Goal: Task Accomplishment & Management: Manage account settings

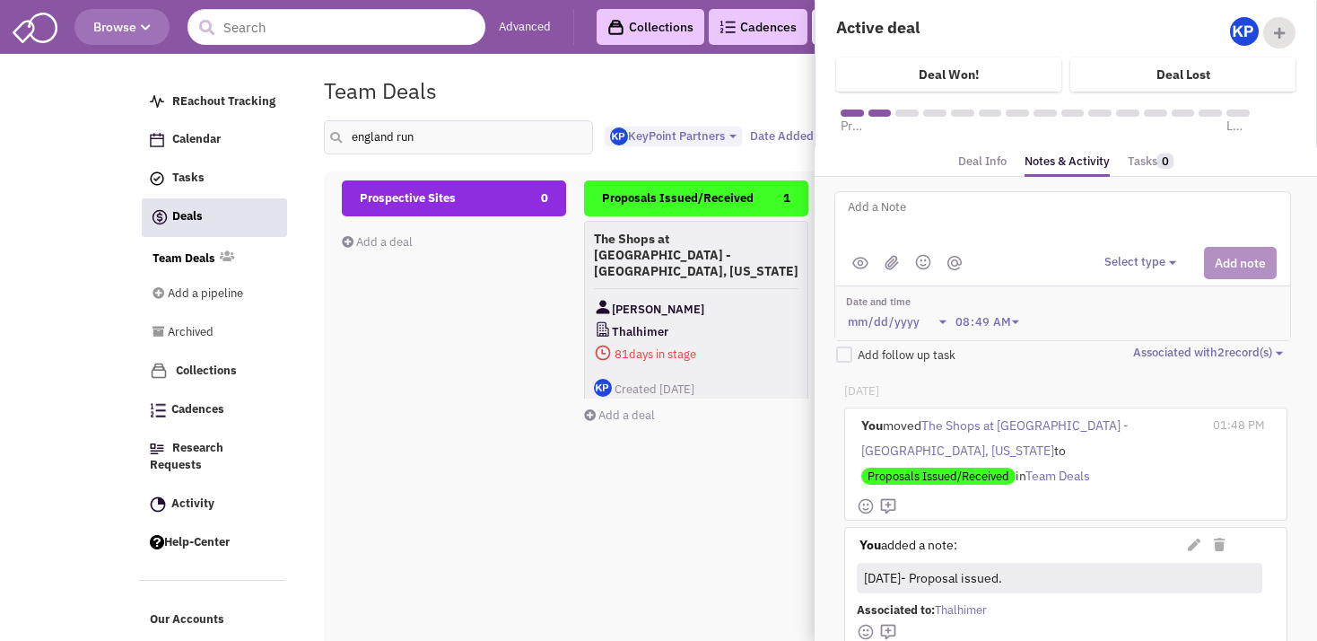
select select "1900"
select select
click at [520, 345] on div "Prospective Sites 0 Add a deal Total: $ 0" at bounding box center [454, 498] width 224 height 637
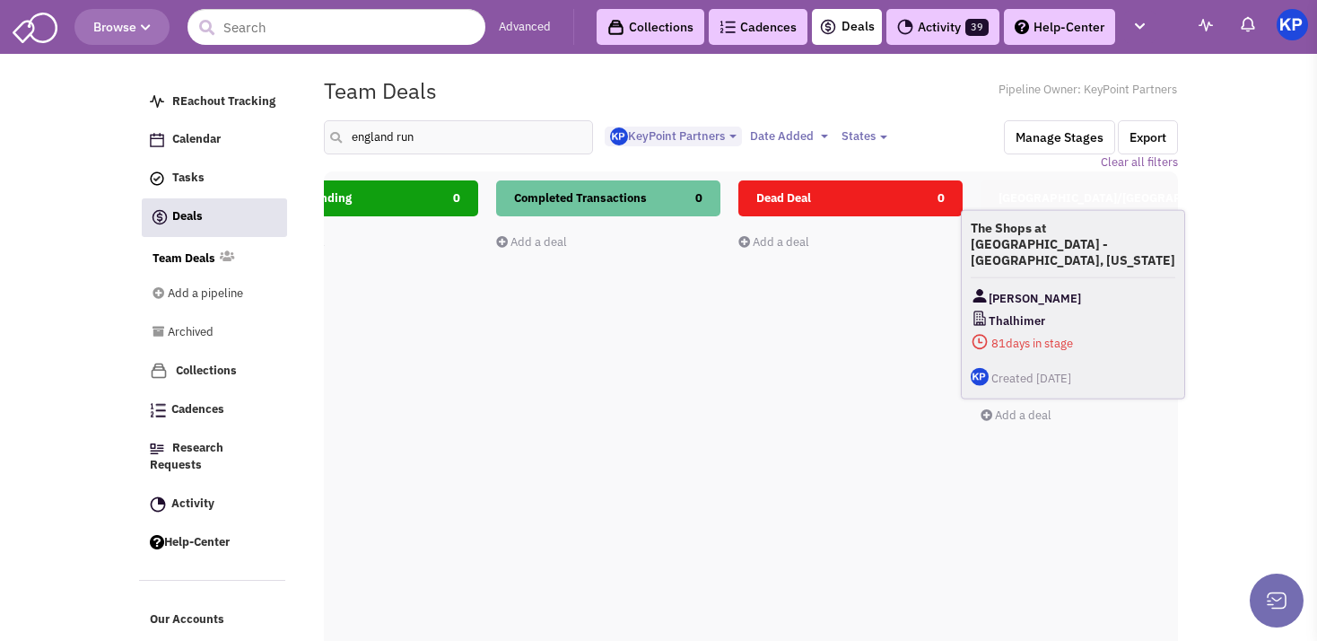
scroll to position [0, 843]
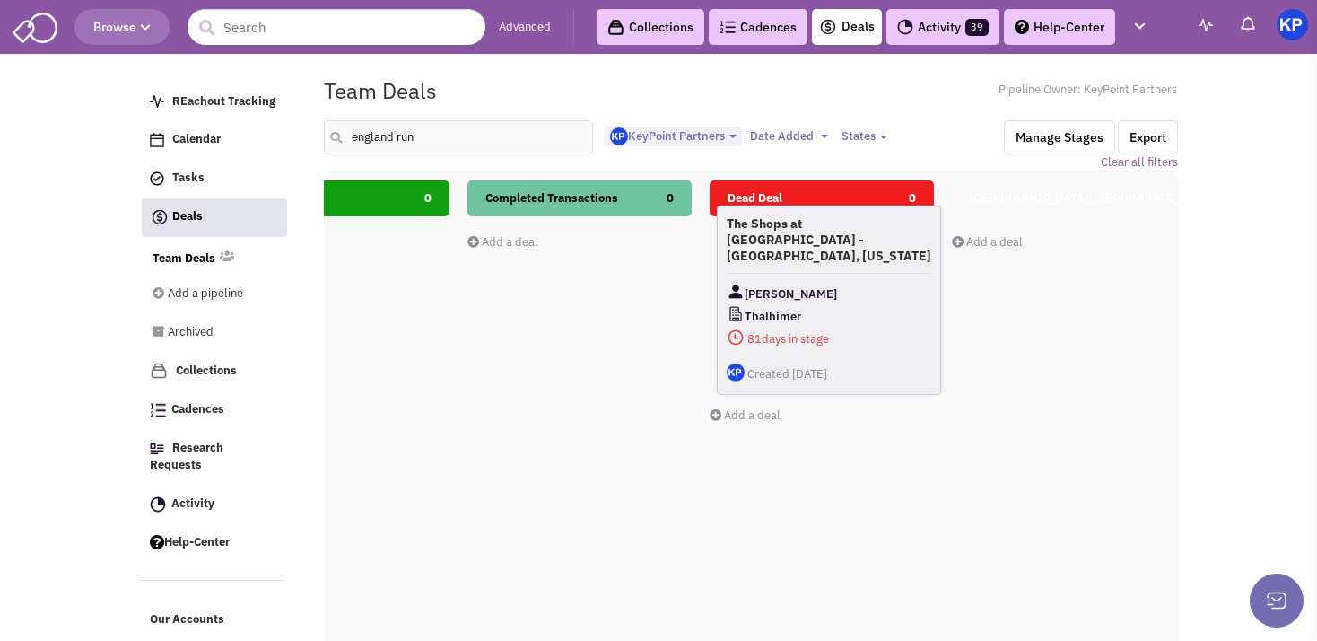
drag, startPoint x: 624, startPoint y: 262, endPoint x: 756, endPoint y: 249, distance: 133.5
click at [756, 249] on div "The Shops at [GEOGRAPHIC_DATA] - [GEOGRAPHIC_DATA], [US_STATE] [PERSON_NAME] 81…" at bounding box center [829, 299] width 224 height 189
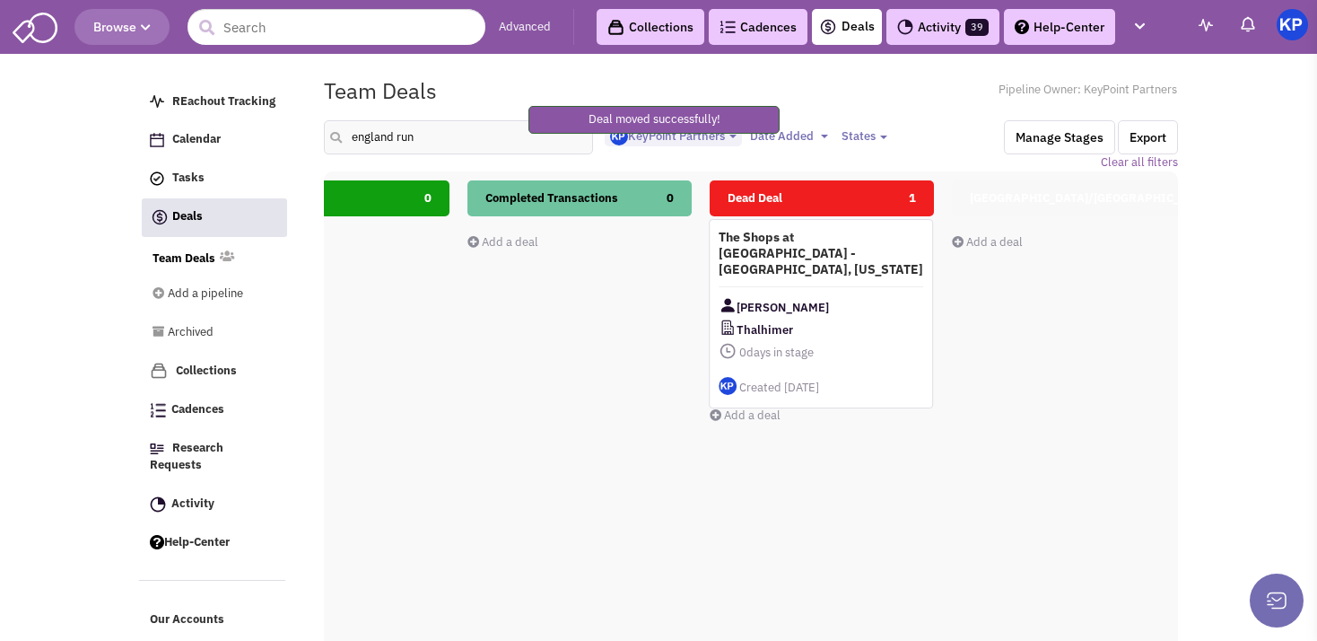
click at [786, 246] on h4 "The Shops at [GEOGRAPHIC_DATA] - [GEOGRAPHIC_DATA], [US_STATE]" at bounding box center [821, 253] width 205 height 48
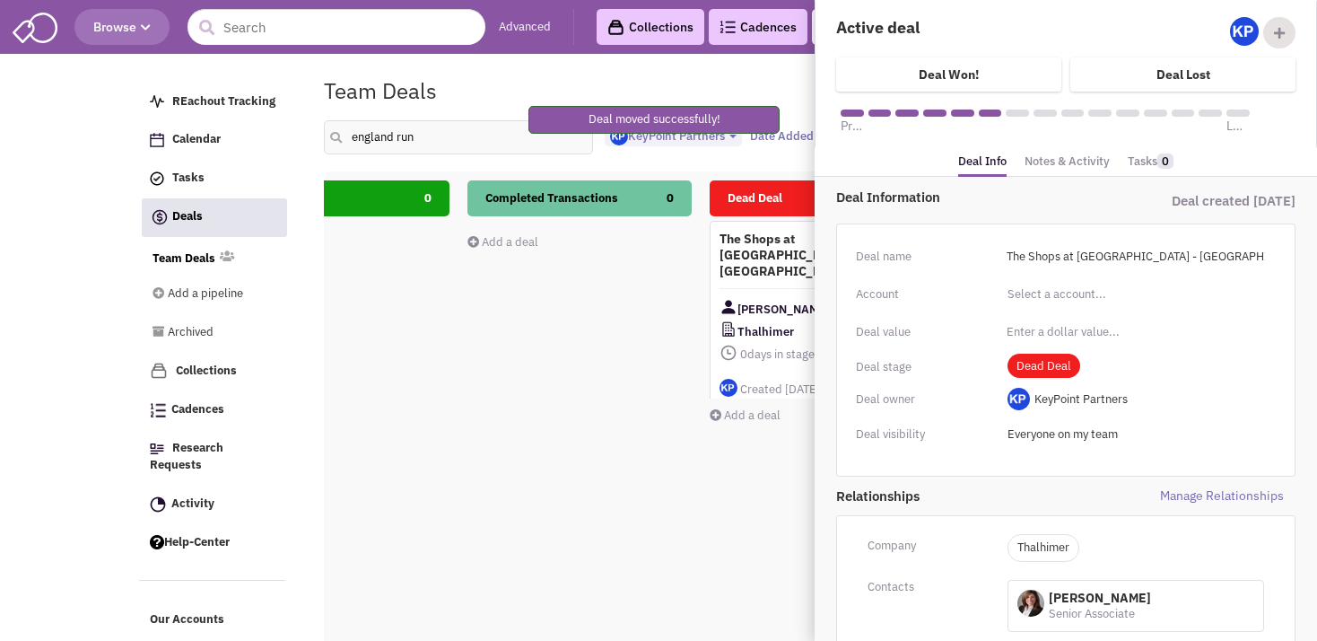
click at [1084, 162] on link "Notes & Activity" at bounding box center [1067, 162] width 85 height 26
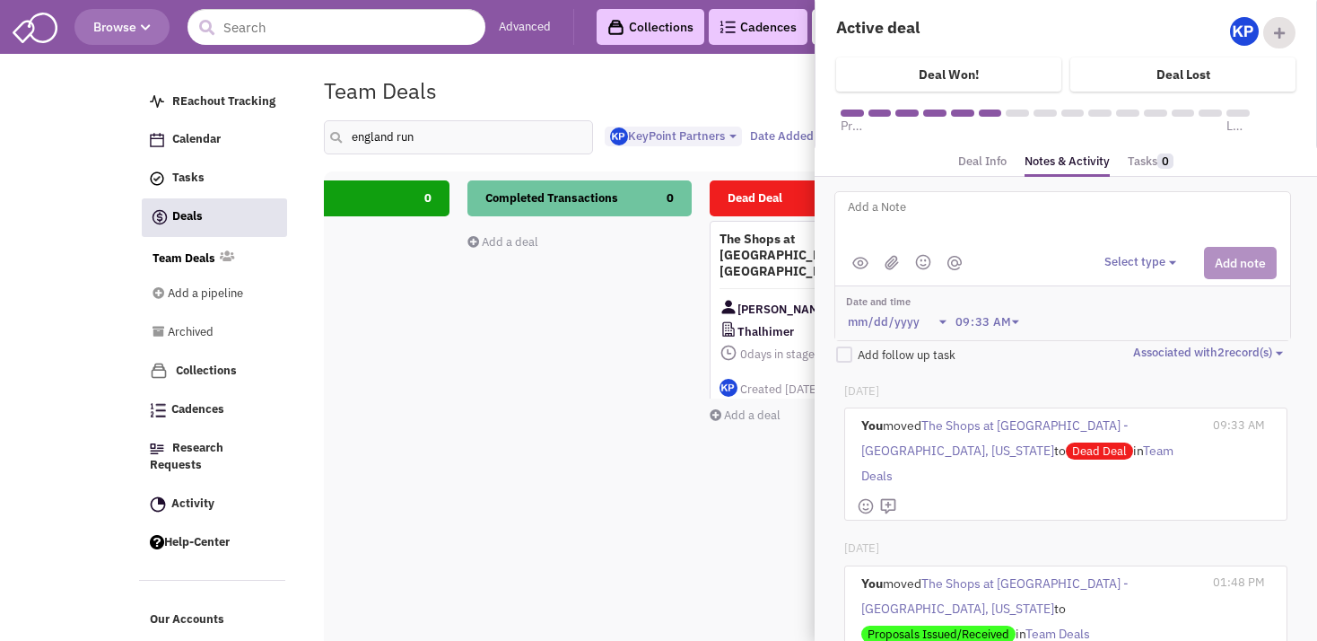
click at [894, 219] on textarea at bounding box center [1068, 220] width 444 height 49
click at [989, 214] on textarea "[DATE] - LL is negotiating Lease with Goodwill to relocate them into 22k sf." at bounding box center [1068, 220] width 444 height 49
click at [1246, 207] on textarea "[DATE] - LL is negotiating Lease with Goodwill to relocate them into 22k sf." at bounding box center [1068, 220] width 444 height 49
type textarea "[DATE] - LL is negotiating Lease with Goodwill to relocate them into 22k sf."
click at [1141, 263] on button "Select type" at bounding box center [1142, 262] width 77 height 17
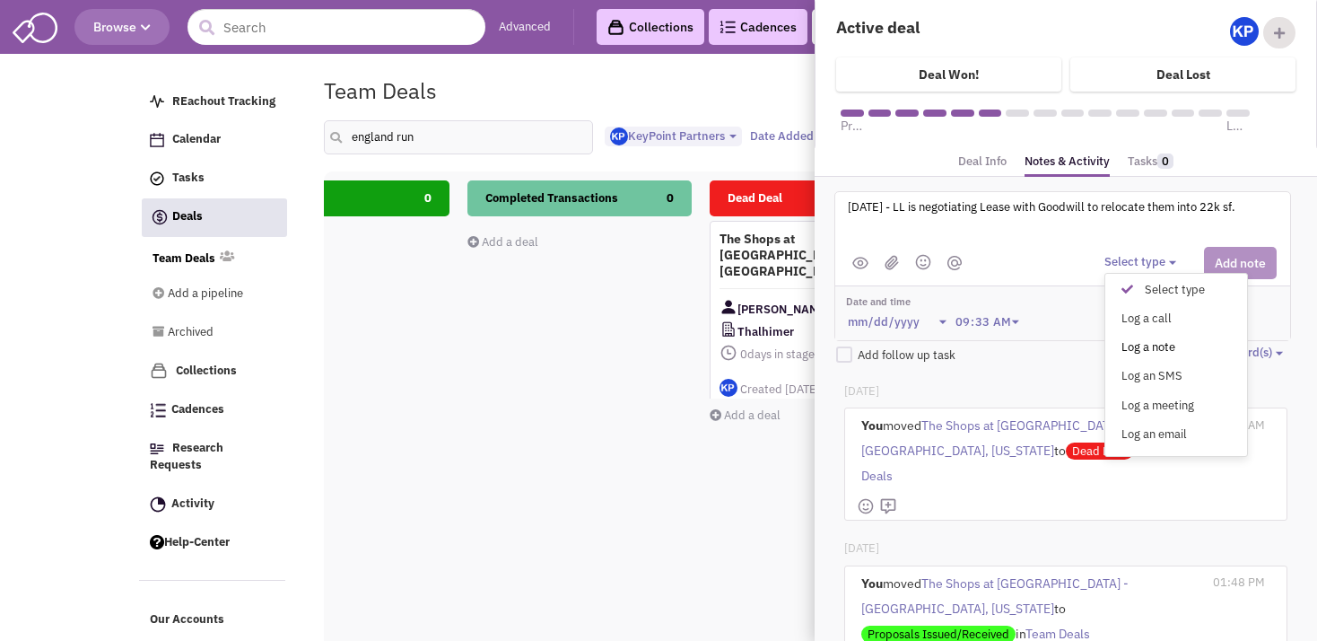
click at [1126, 341] on div "Log a note" at bounding box center [1132, 347] width 44 height 17
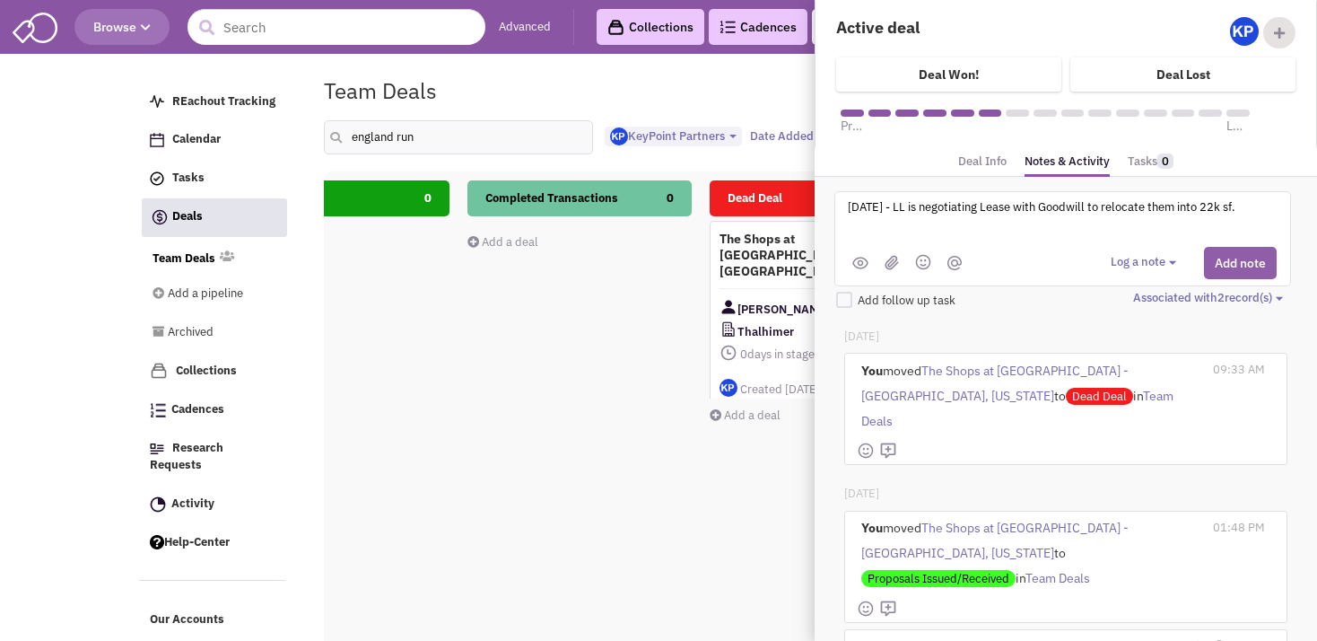
click at [1211, 263] on button "Add note" at bounding box center [1240, 263] width 73 height 32
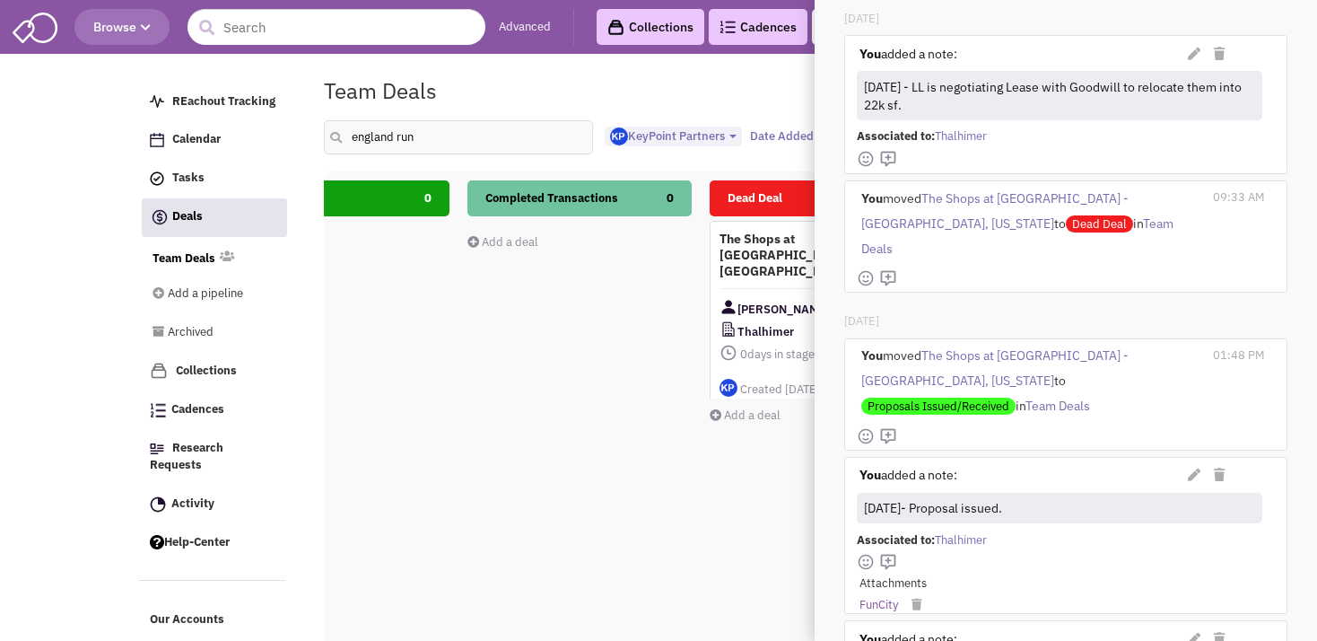
scroll to position [373, 0]
